Goal: Information Seeking & Learning: Learn about a topic

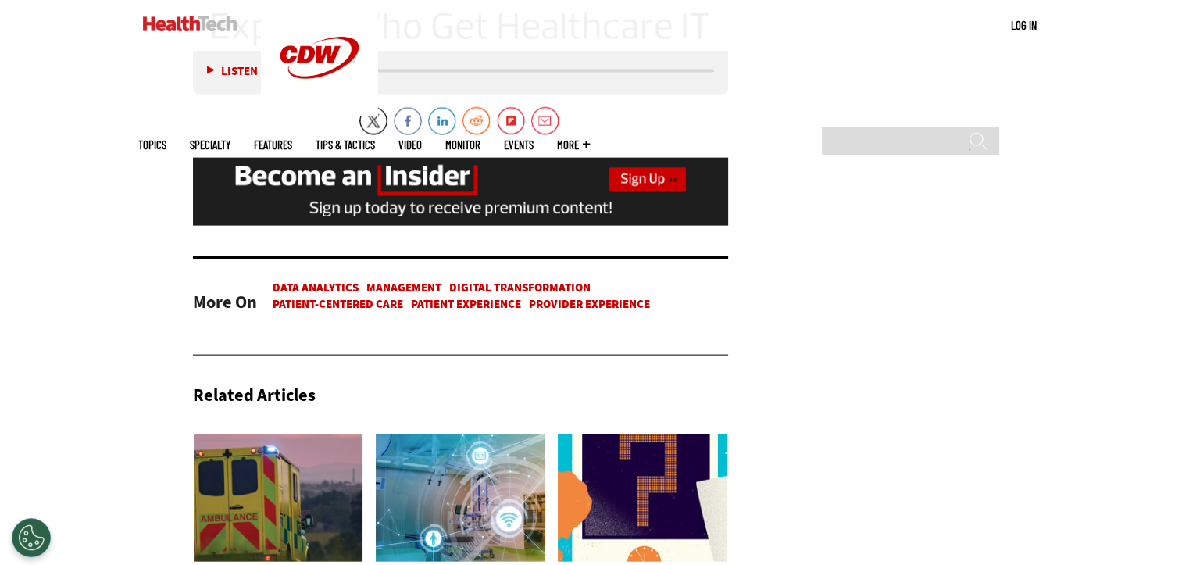
scroll to position [3384, 0]
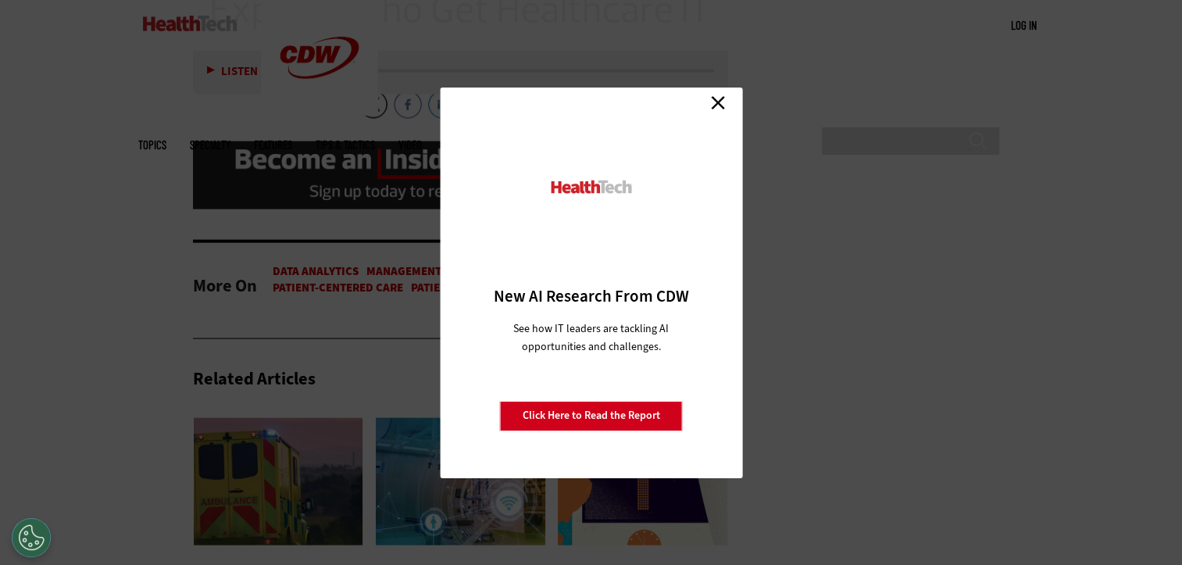
click at [719, 103] on link "Close" at bounding box center [717, 102] width 23 height 23
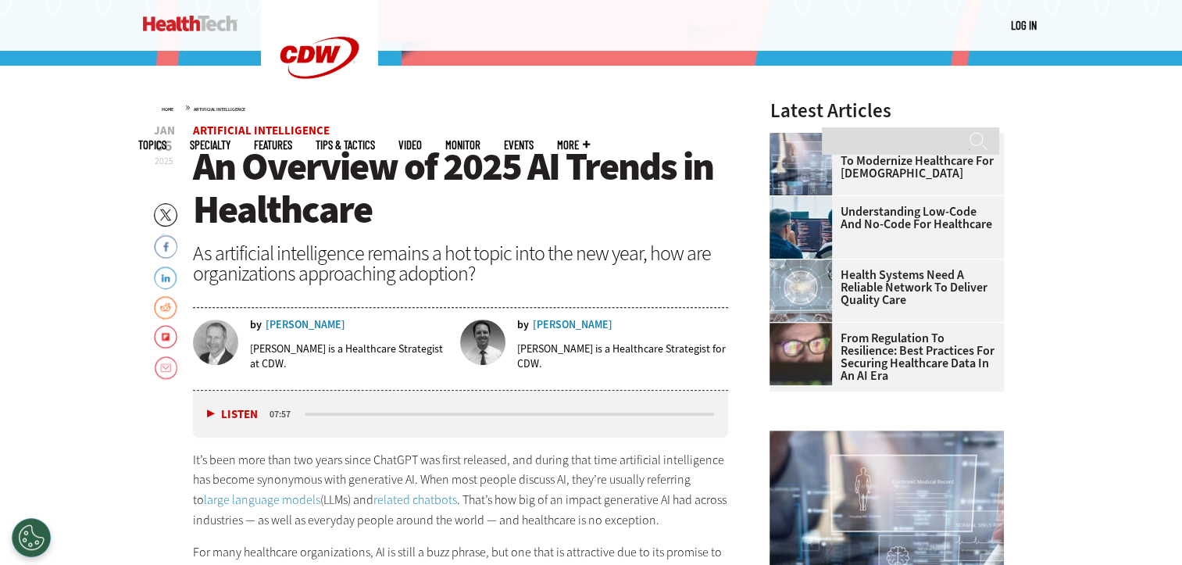
scroll to position [481, 0]
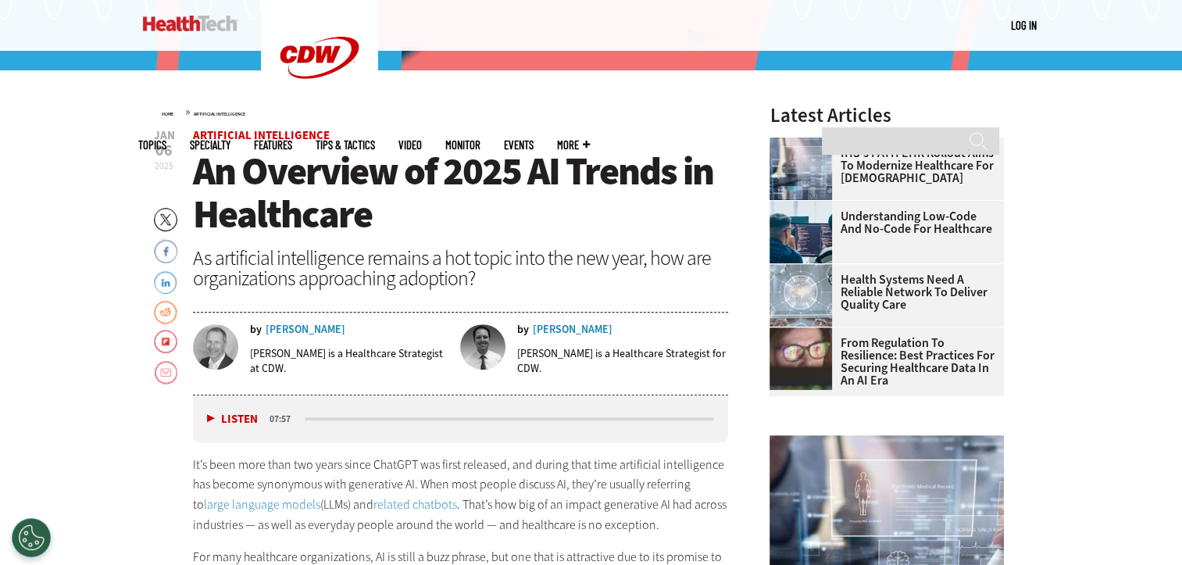
click at [208, 414] on button "Listen" at bounding box center [232, 419] width 51 height 12
click at [213, 423] on button "Pause" at bounding box center [231, 418] width 48 height 12
click at [409, 417] on div "media player" at bounding box center [373, 418] width 137 height 3
click at [212, 417] on button "Listen" at bounding box center [232, 419] width 51 height 12
click at [394, 419] on div "media player" at bounding box center [363, 418] width 116 height 3
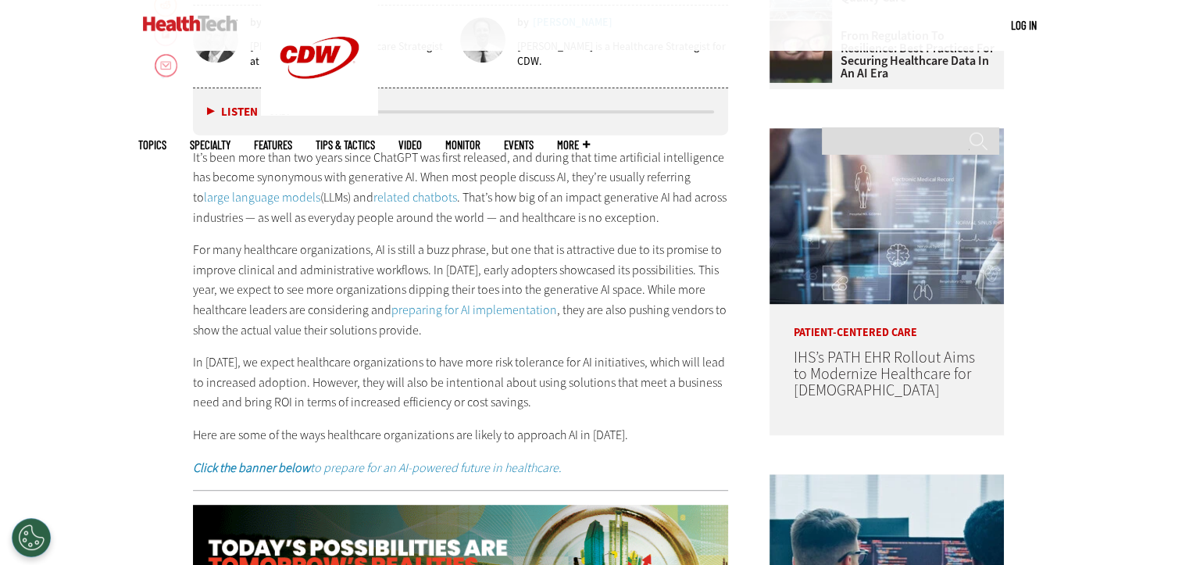
scroll to position [778, 0]
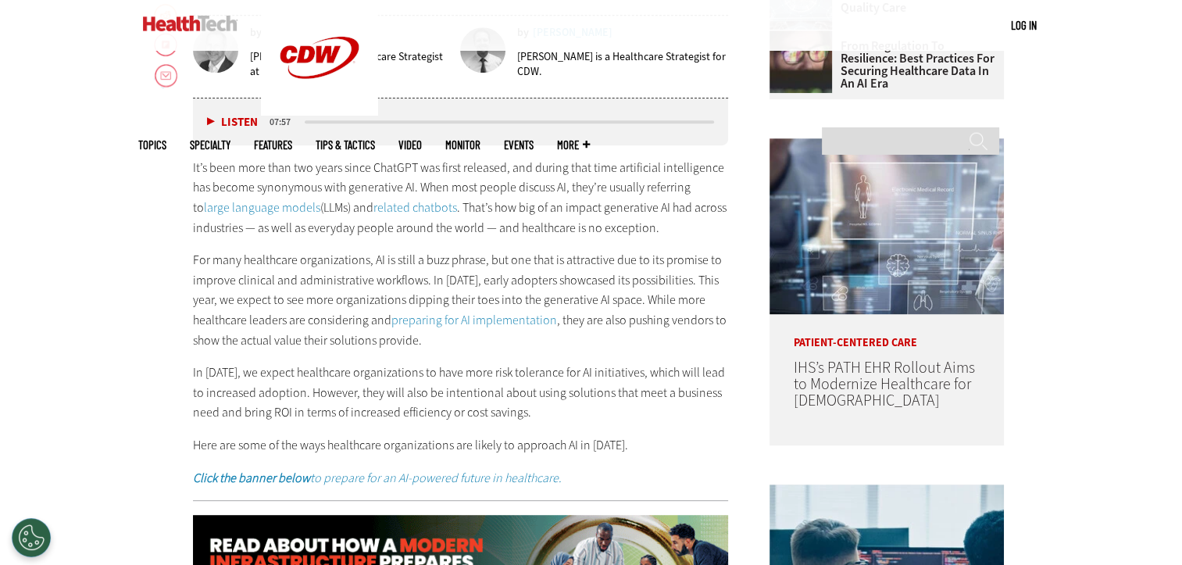
click at [209, 118] on button "Listen" at bounding box center [232, 122] width 51 height 12
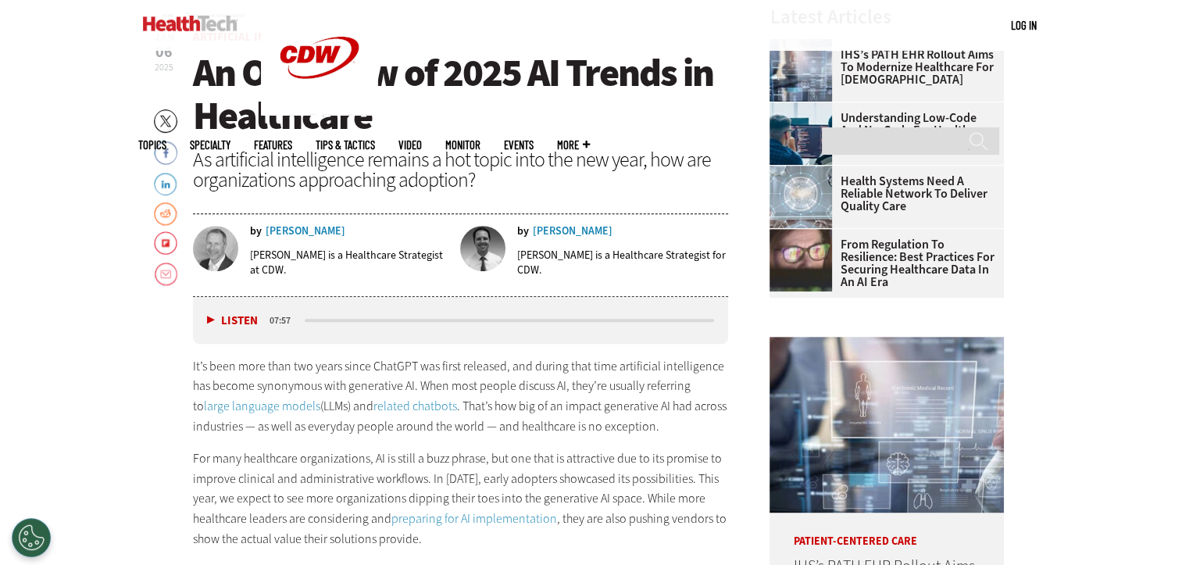
scroll to position [569, 0]
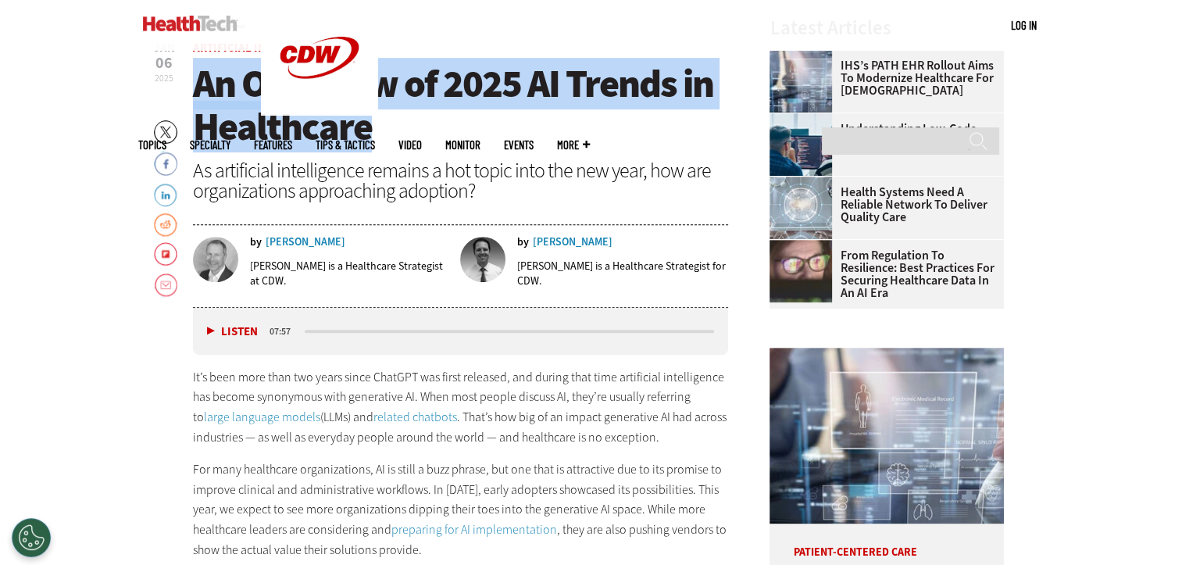
drag, startPoint x: 199, startPoint y: 89, endPoint x: 387, endPoint y: 133, distance: 192.5
click at [387, 133] on h1 "An Overview of 2025 AI Trends in Healthcare" at bounding box center [461, 105] width 536 height 86
copy span "An Overview of 2025 AI Trends in Healthcare"
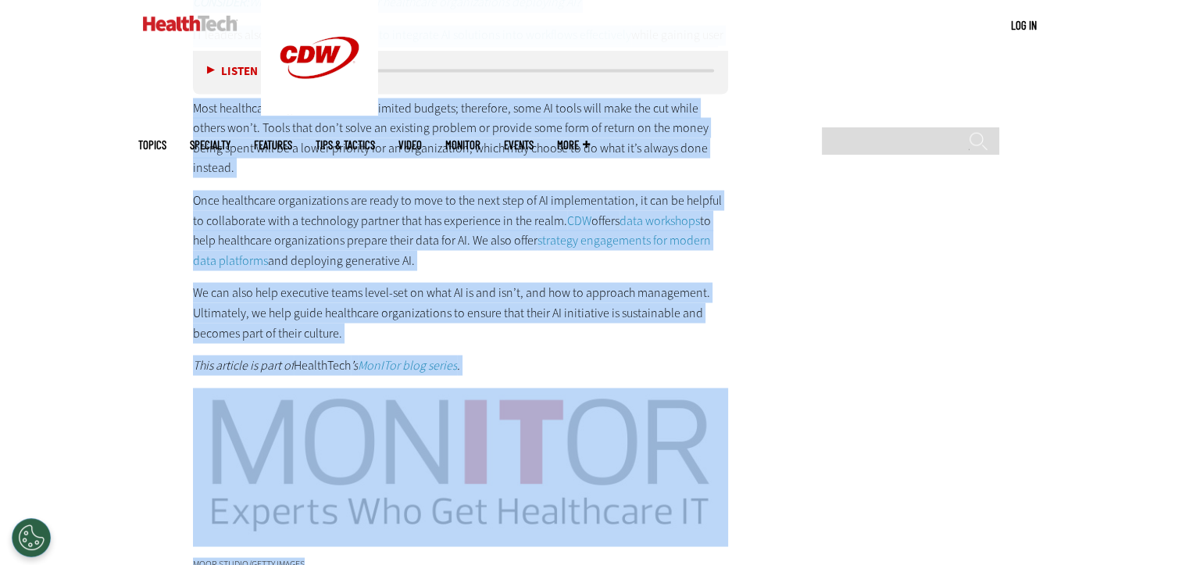
scroll to position [3128, 0]
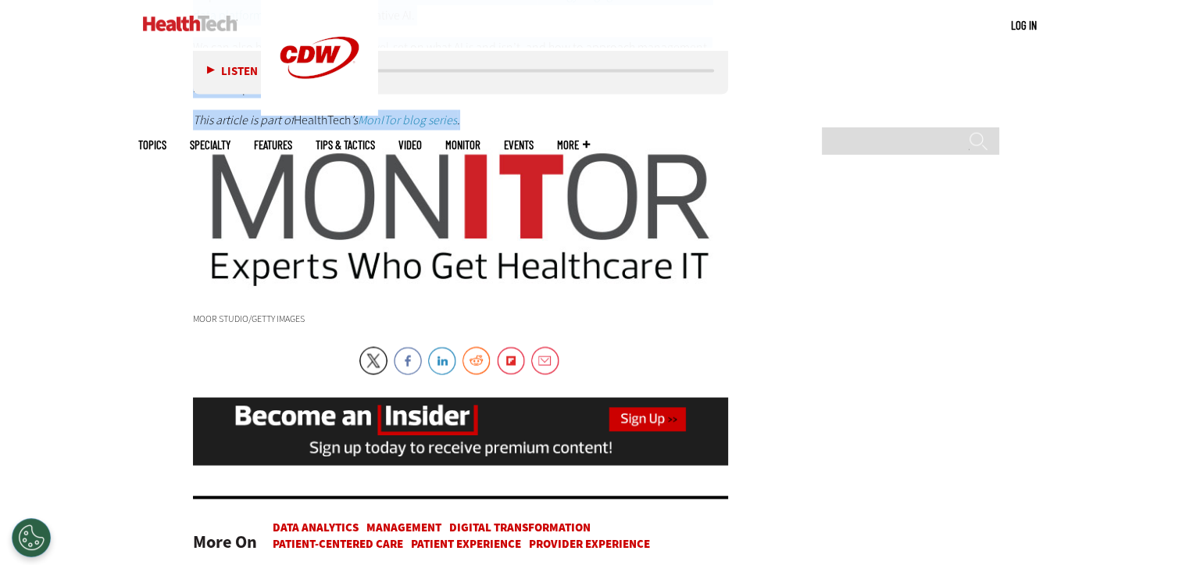
drag, startPoint x: 191, startPoint y: 376, endPoint x: 479, endPoint y: 108, distance: 393.5
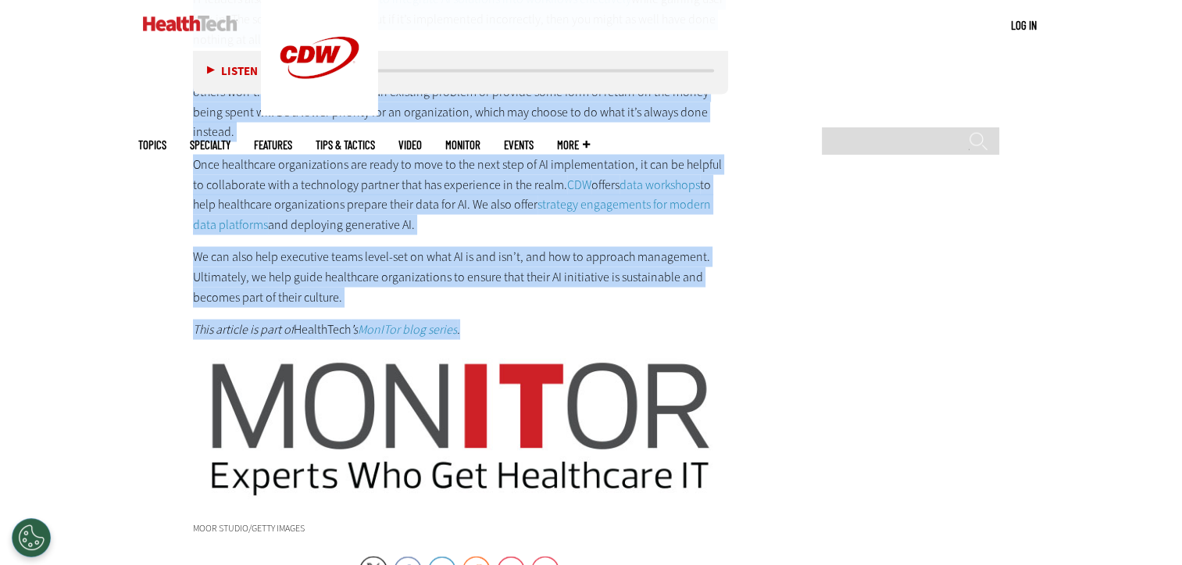
scroll to position [2877, 0]
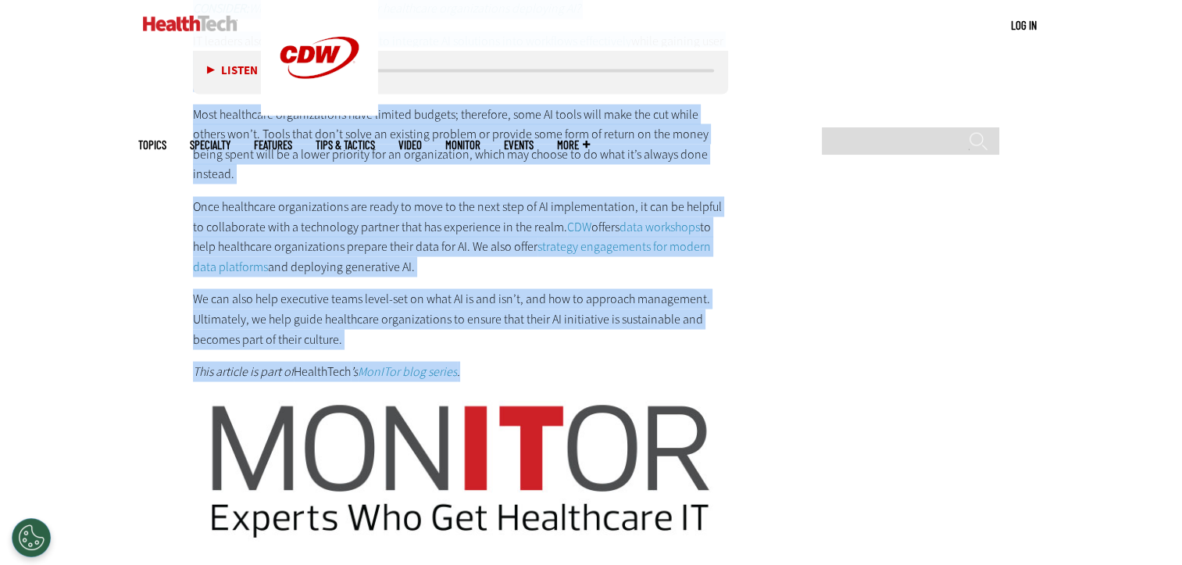
copy div "Lo’i dolo sita cons adi elits doeiu TempORI utl etdol magnaali, eni admini veni…"
